Goal: Task Accomplishment & Management: Manage account settings

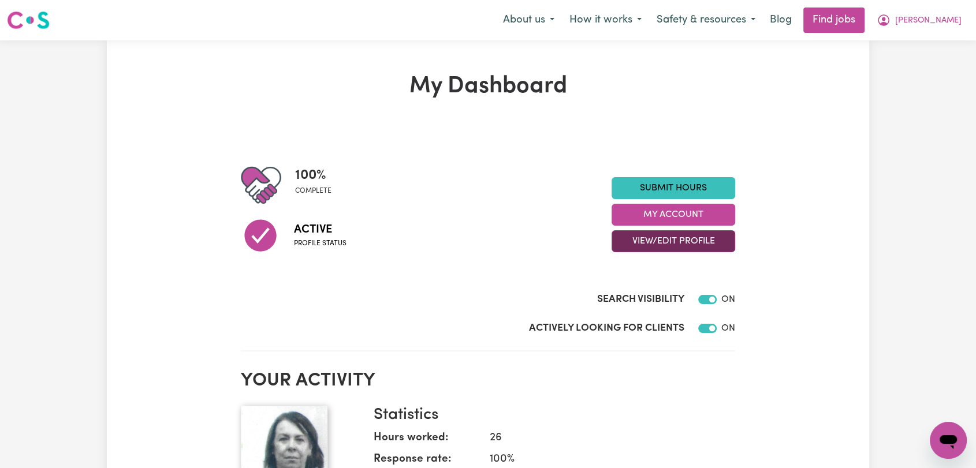
click at [657, 238] on button "View/Edit Profile" at bounding box center [674, 241] width 124 height 22
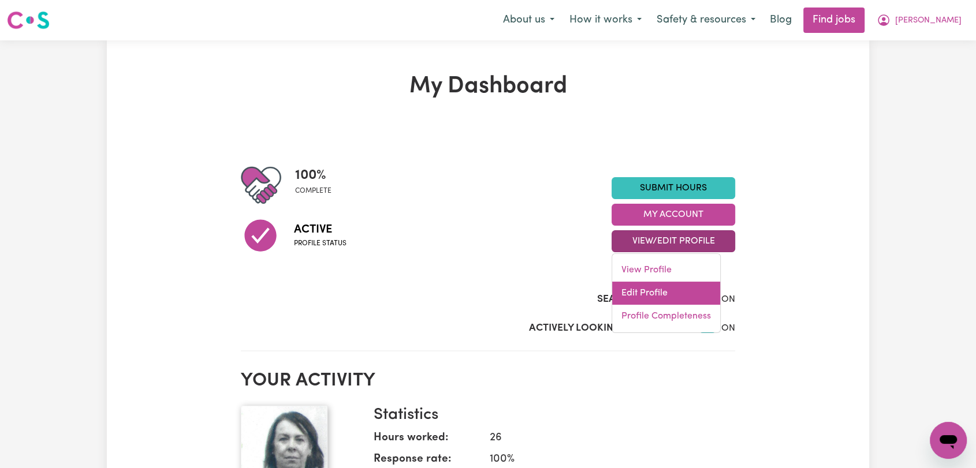
click at [665, 286] on link "Edit Profile" at bounding box center [666, 293] width 108 height 23
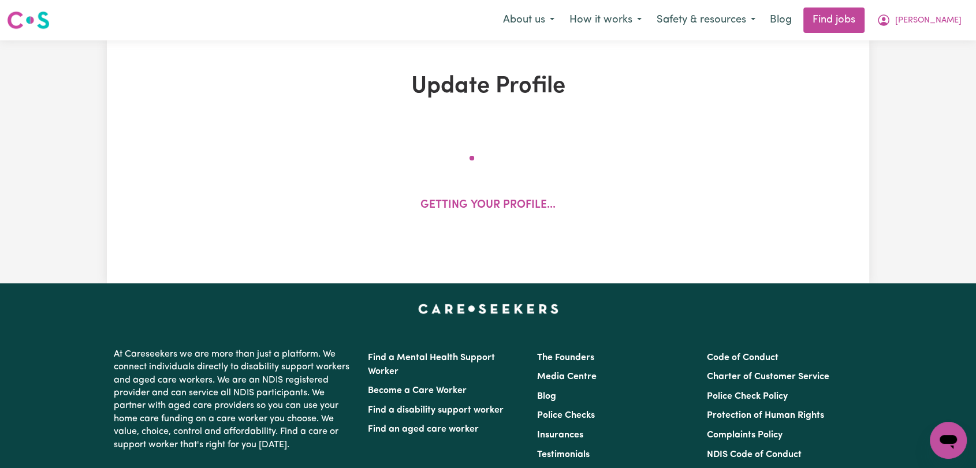
select select "[DEMOGRAPHIC_DATA]"
select select "[DEMOGRAPHIC_DATA] Citizen"
select select "Studying a healthcare related degree or qualification"
select select "60"
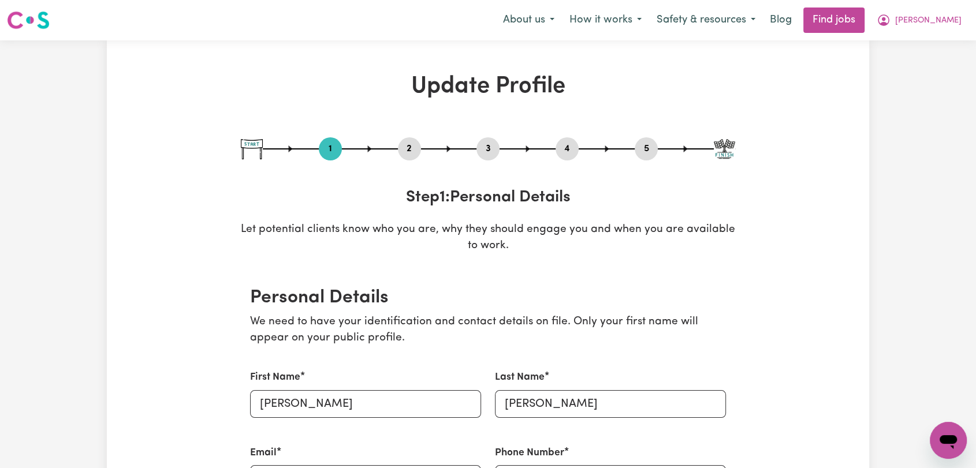
click at [402, 144] on button "2" at bounding box center [409, 148] width 23 height 15
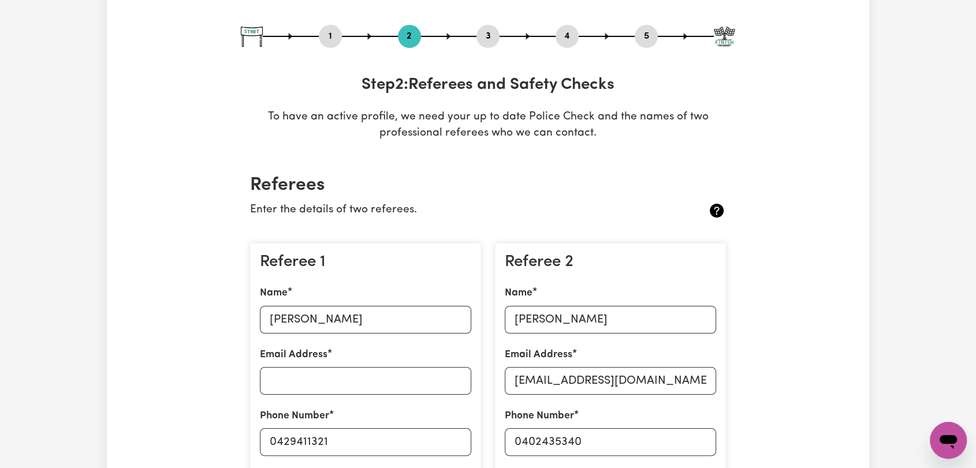
scroll to position [128, 0]
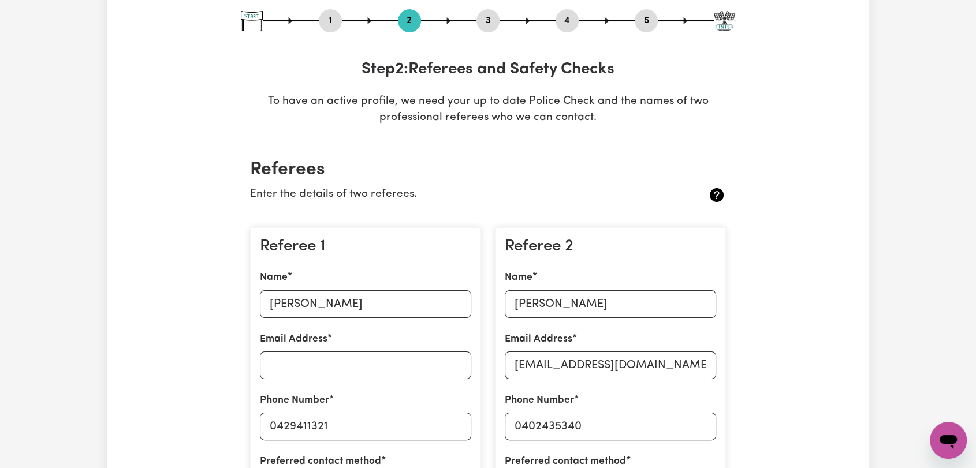
click at [489, 16] on button "3" at bounding box center [487, 20] width 23 height 15
select select "2023"
select select "Certificate III (Individual Support)"
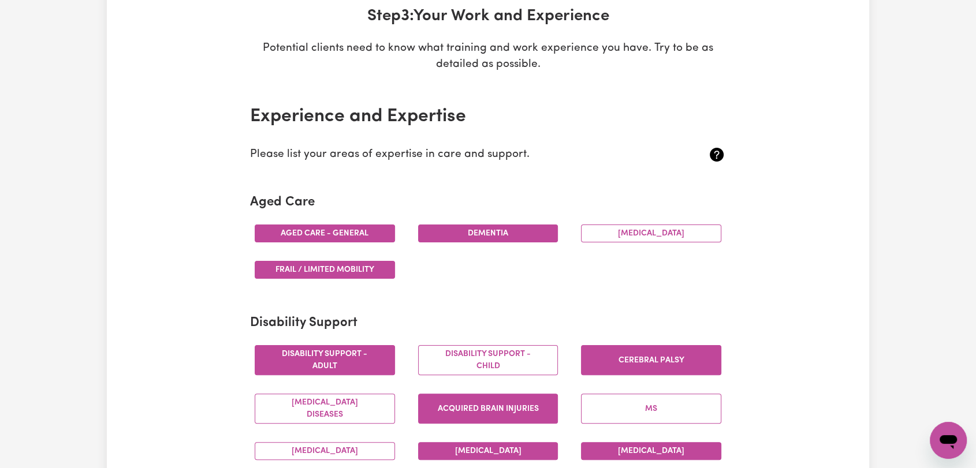
scroll to position [0, 0]
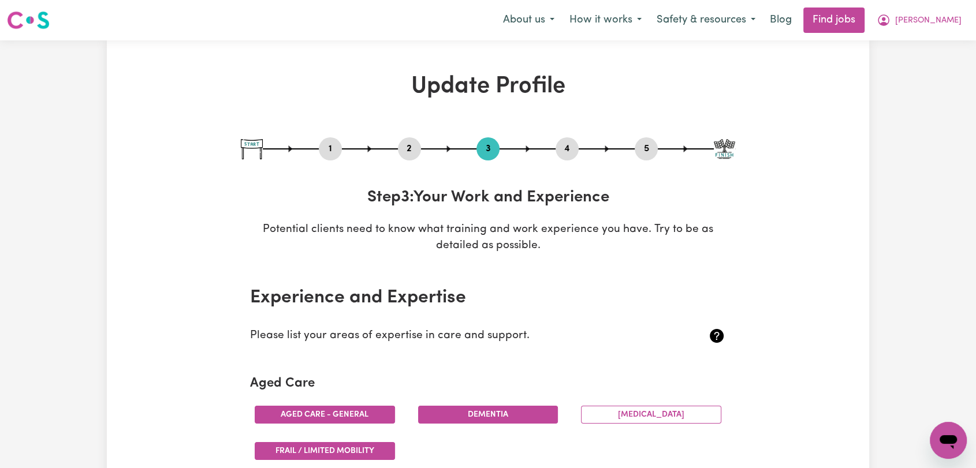
click at [573, 150] on button "4" at bounding box center [566, 148] width 23 height 15
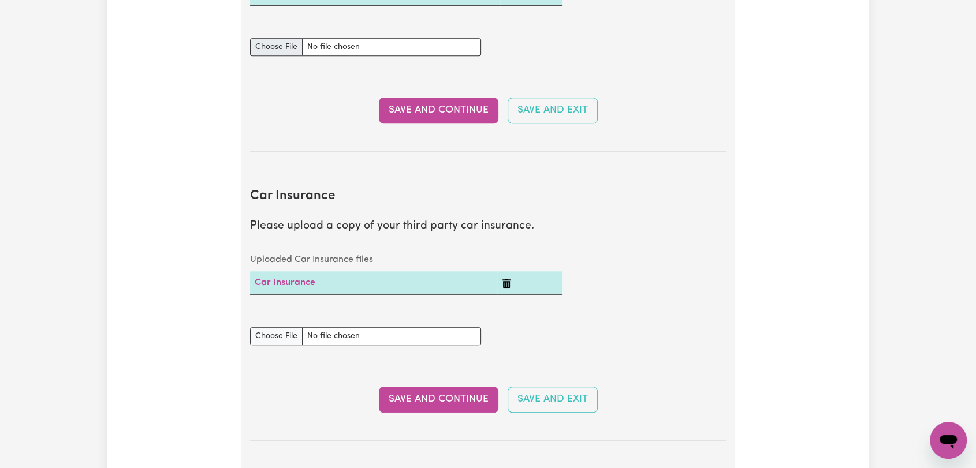
scroll to position [834, 0]
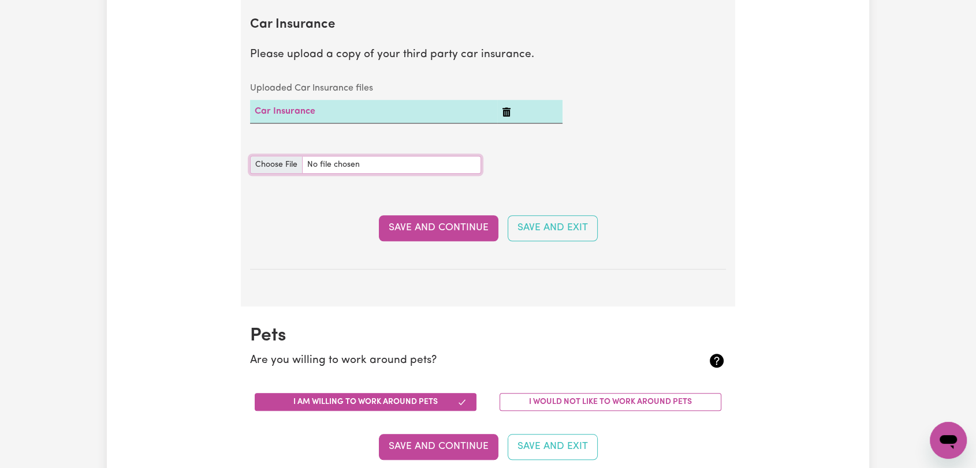
click at [278, 166] on input "Car Insurance document" at bounding box center [365, 165] width 231 height 18
type input "C:\fakepath\[PERSON_NAME] - CTP Green Slip.pdf"
click at [419, 230] on button "Save and Continue" at bounding box center [439, 227] width 120 height 25
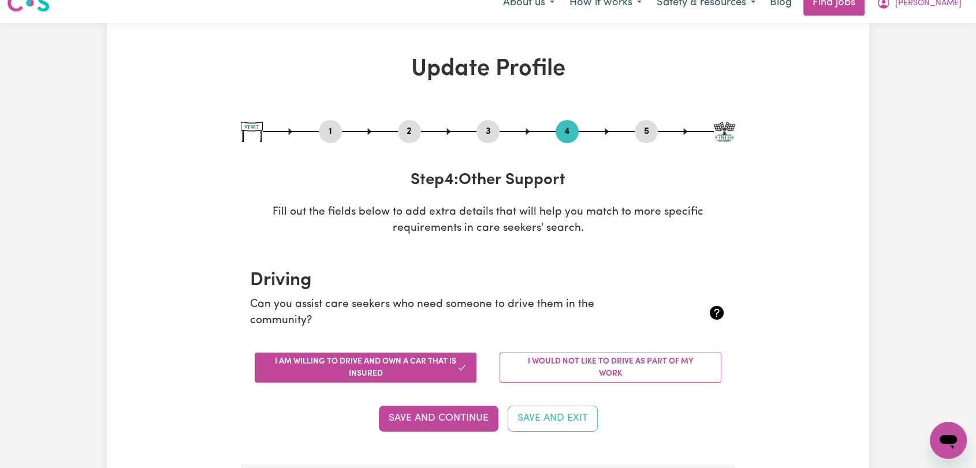
scroll to position [0, 0]
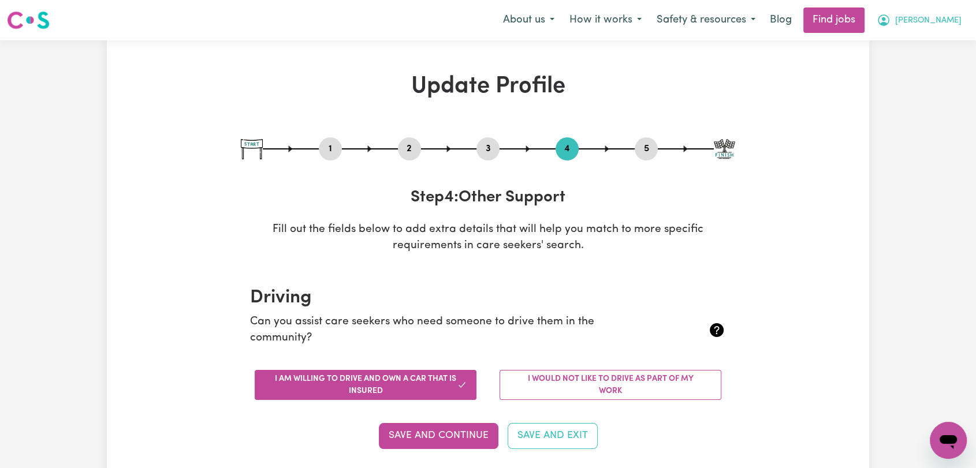
click at [938, 29] on button "[PERSON_NAME]" at bounding box center [919, 20] width 100 height 24
click at [918, 90] on link "Logout" at bounding box center [922, 88] width 91 height 22
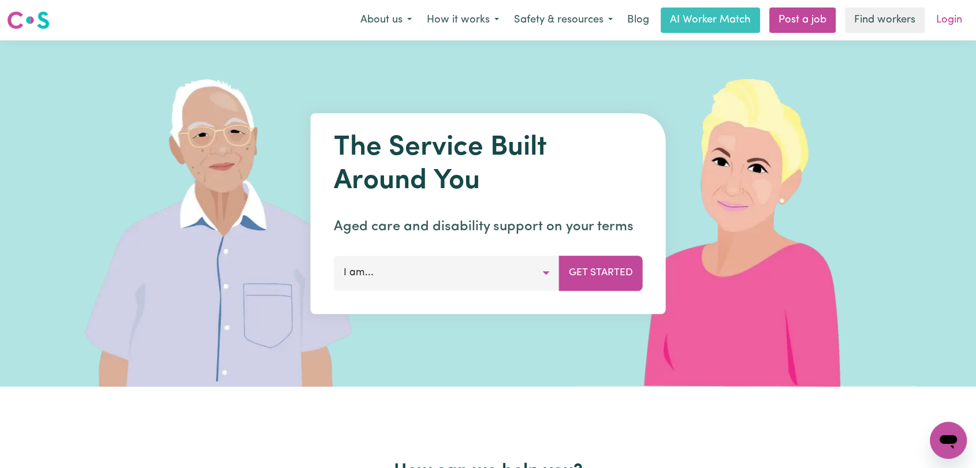
click at [955, 25] on link "Login" at bounding box center [949, 20] width 40 height 25
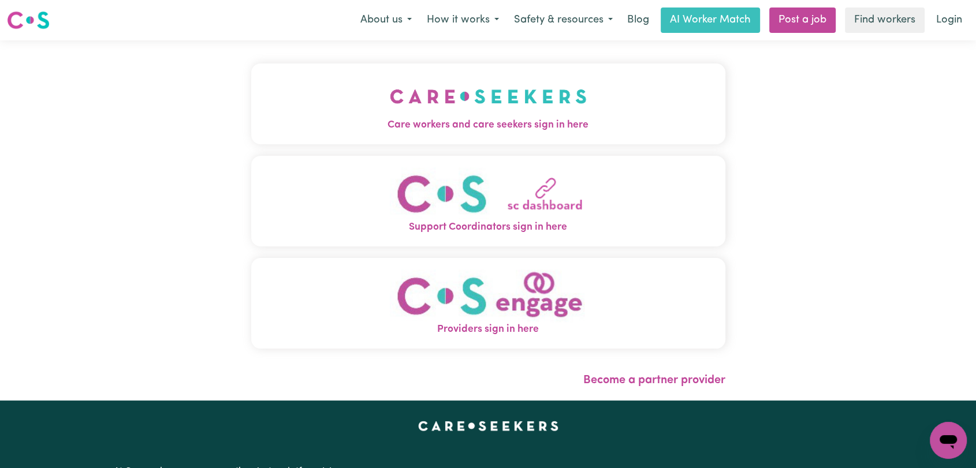
click at [390, 97] on img "Care workers and care seekers sign in here" at bounding box center [488, 96] width 197 height 43
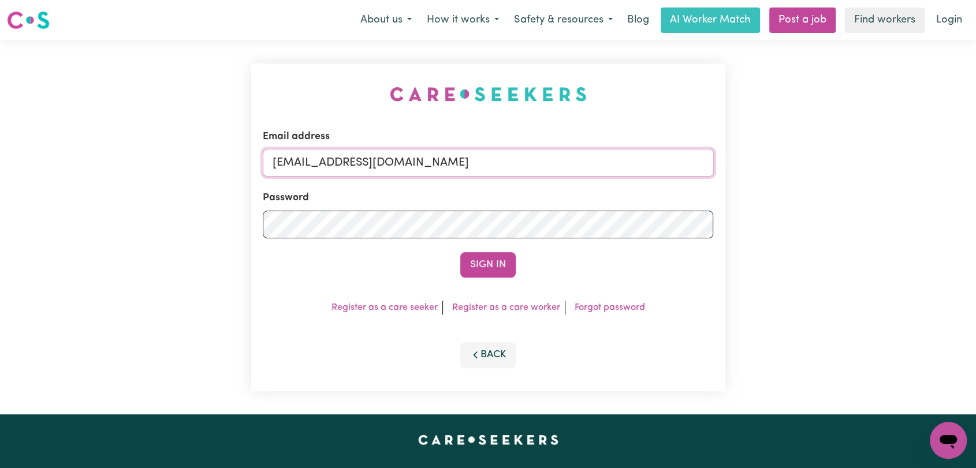
click at [479, 158] on input "[EMAIL_ADDRESS][DOMAIN_NAME]" at bounding box center [488, 163] width 451 height 28
drag, startPoint x: 331, startPoint y: 160, endPoint x: 523, endPoint y: 178, distance: 192.6
click at [523, 178] on form "Email address Superuser~[EMAIL_ADDRESS][DOMAIN_NAME] Password Sign In" at bounding box center [488, 203] width 451 height 148
type input "Superuser~[EMAIL_ADDRESS][DOMAIN_NAME]"
click at [468, 269] on button "Sign In" at bounding box center [487, 264] width 55 height 25
